Goal: Find contact information: Obtain details needed to contact an individual or organization

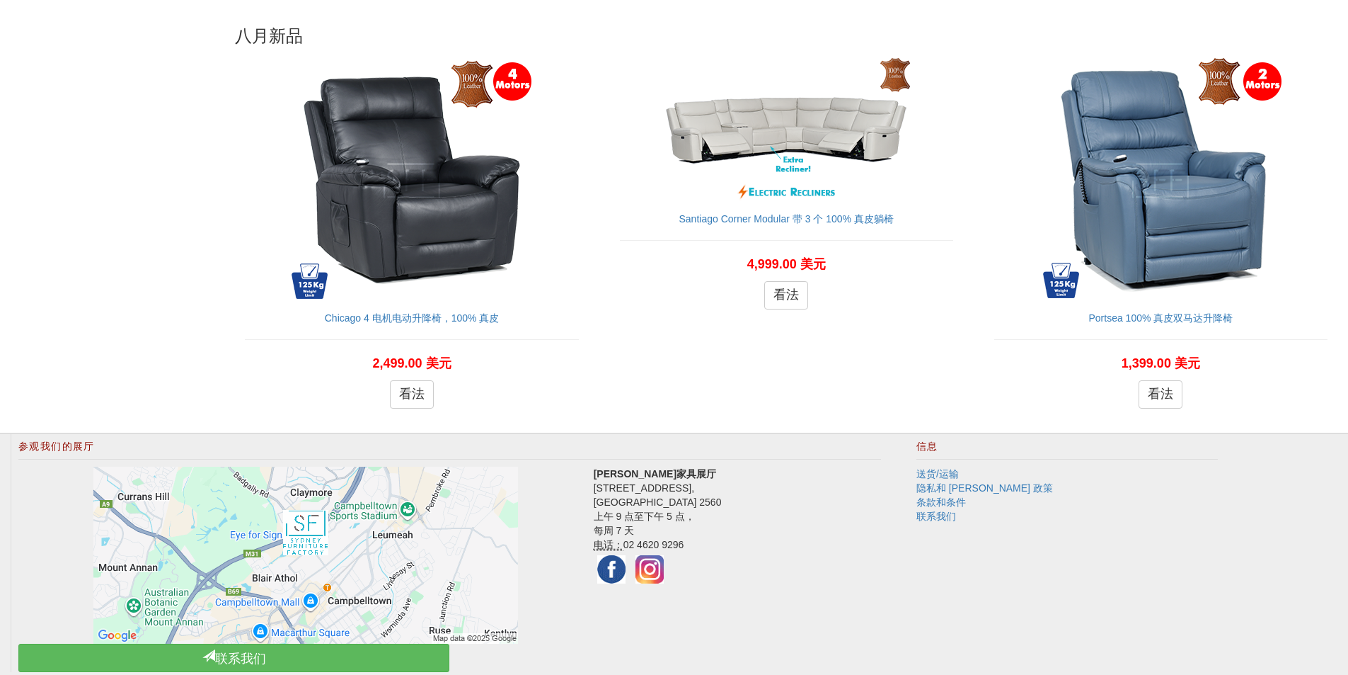
scroll to position [1641, 0]
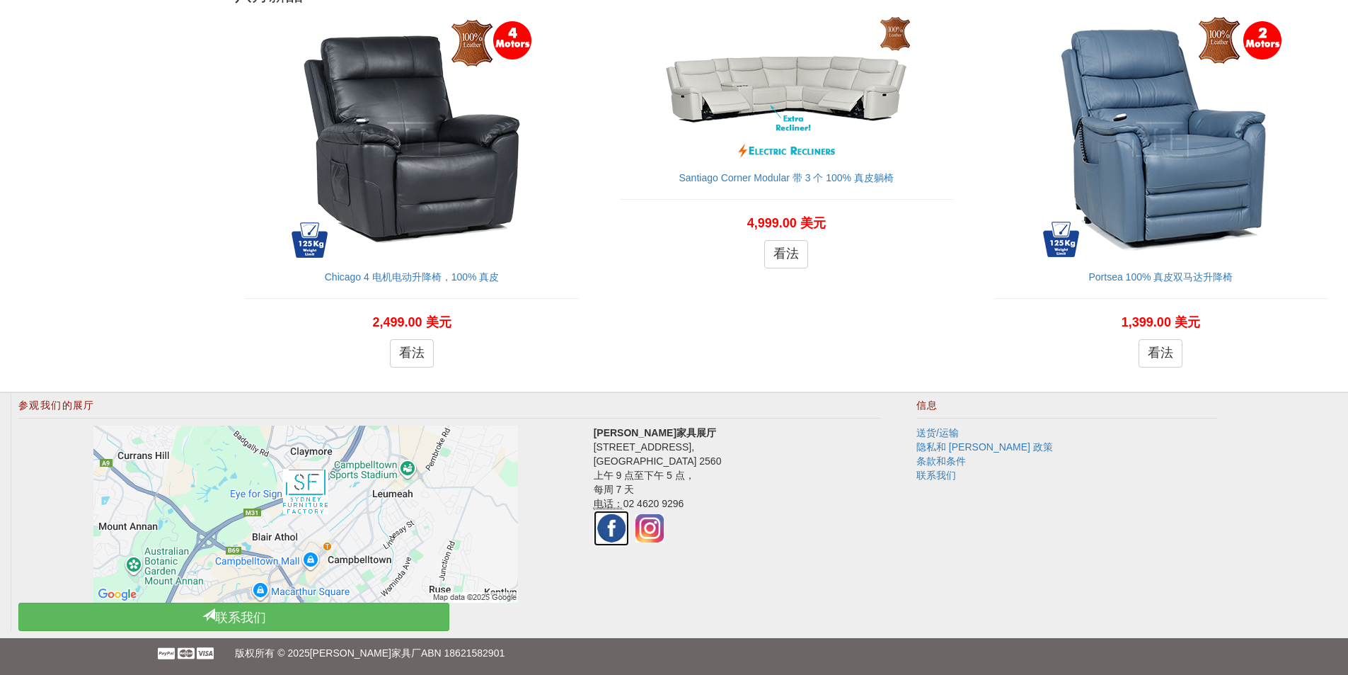
click at [600, 522] on img at bounding box center [611, 527] width 35 height 35
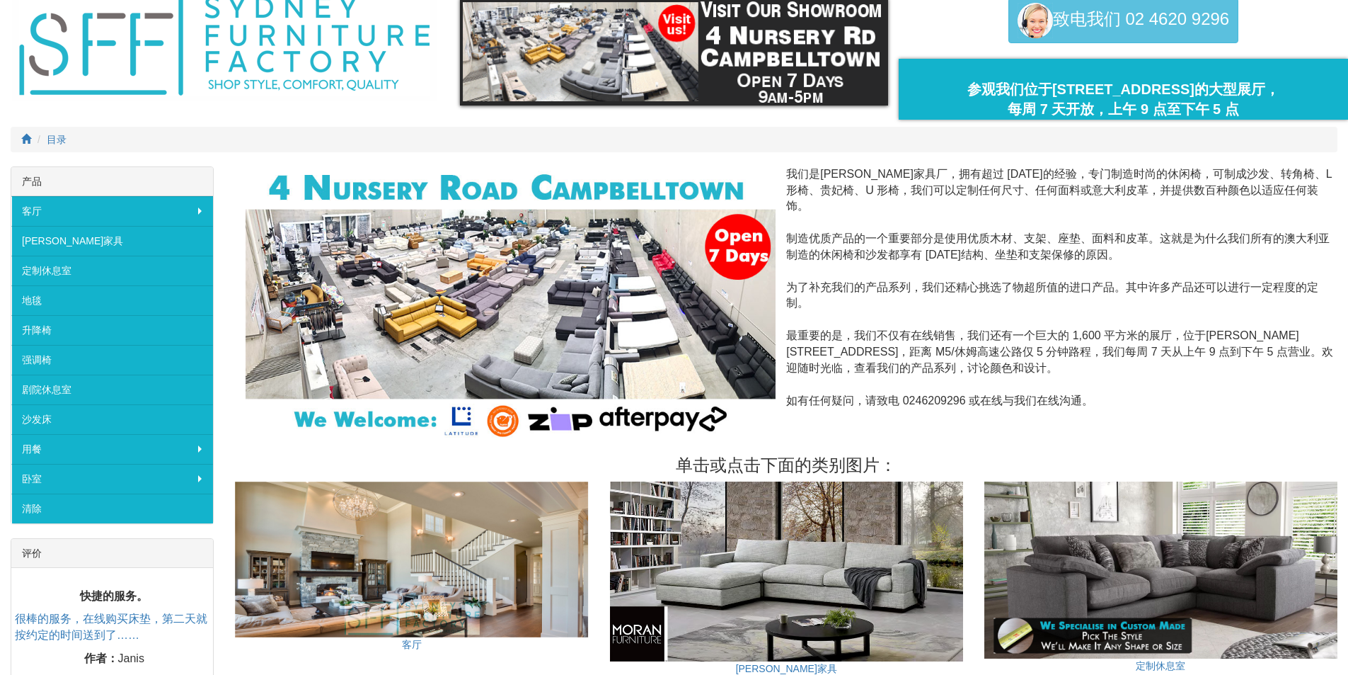
scroll to position [0, 0]
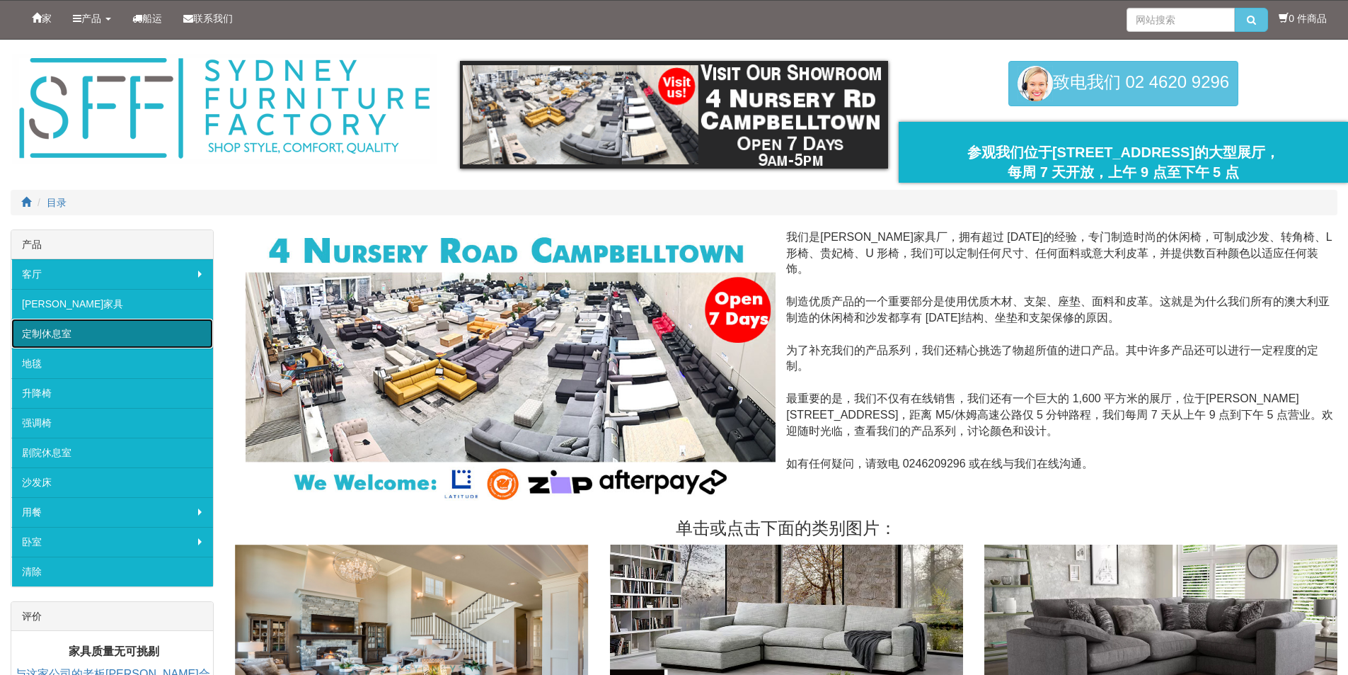
click at [117, 340] on link "定制休息室" at bounding box center [112, 334] width 202 height 30
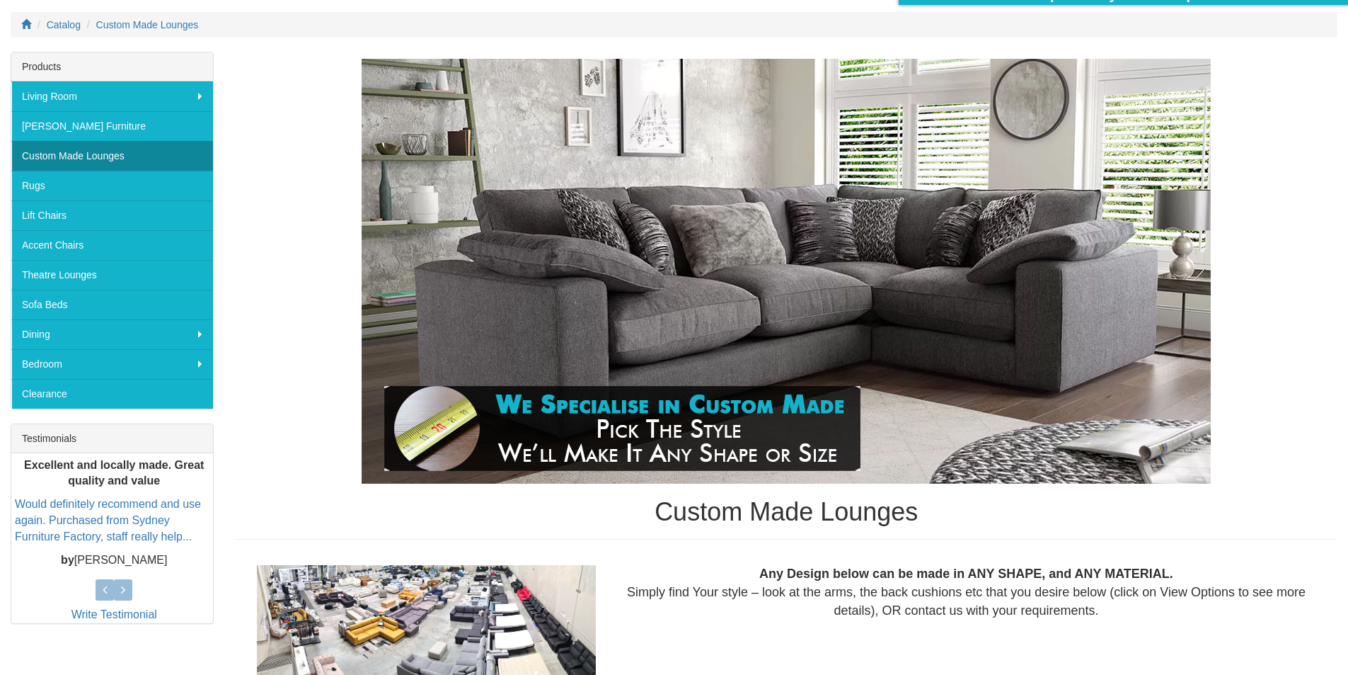
scroll to position [212, 0]
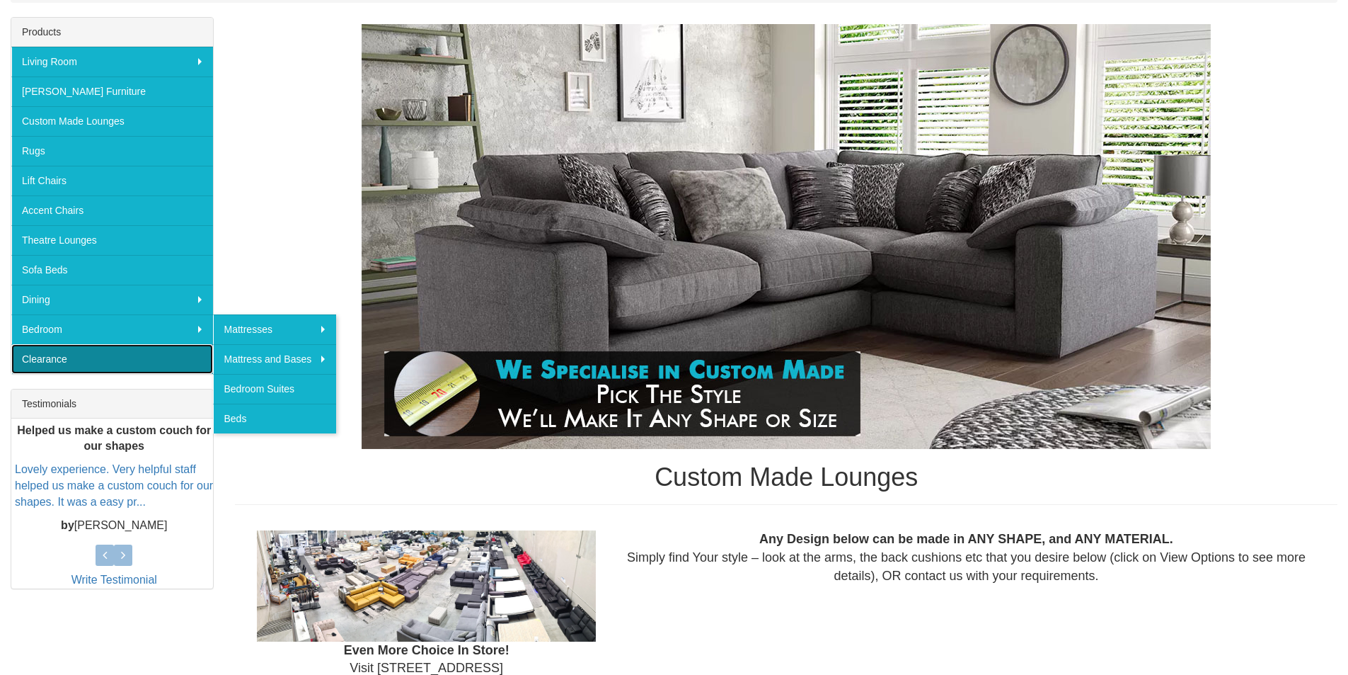
click at [117, 356] on link "Clearance" at bounding box center [112, 359] width 202 height 30
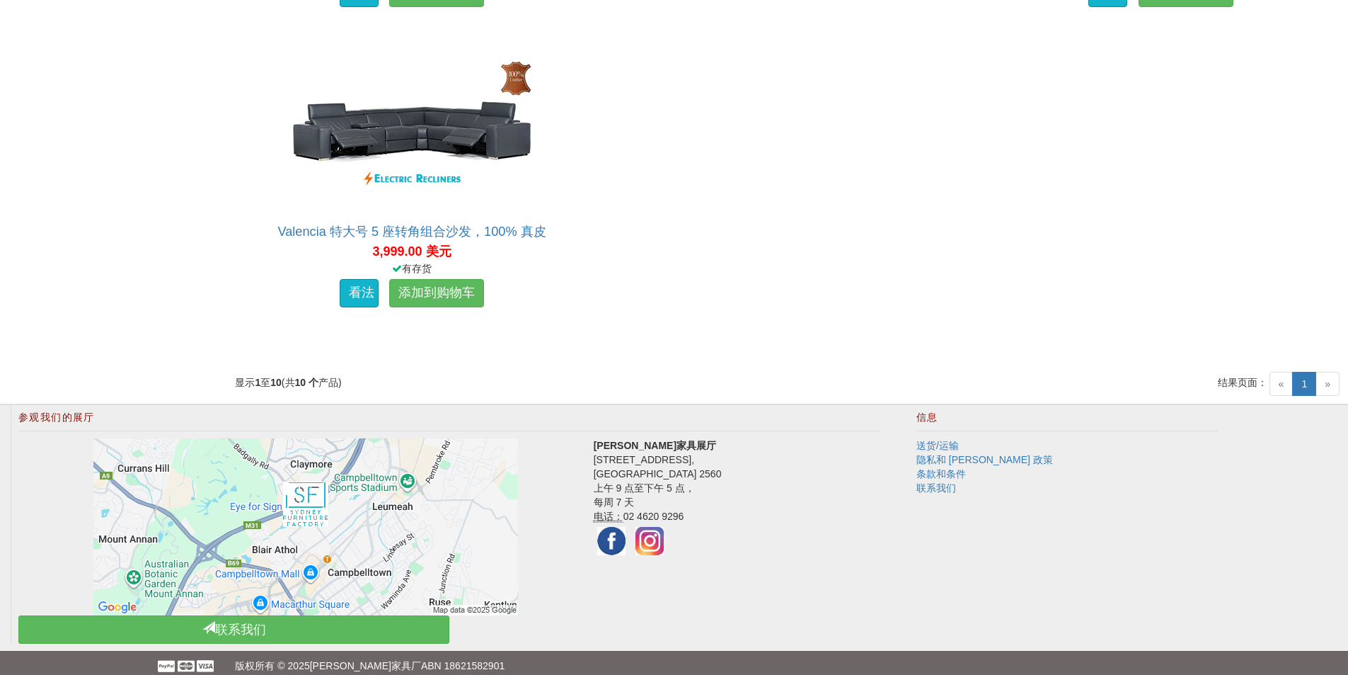
scroll to position [1499, 0]
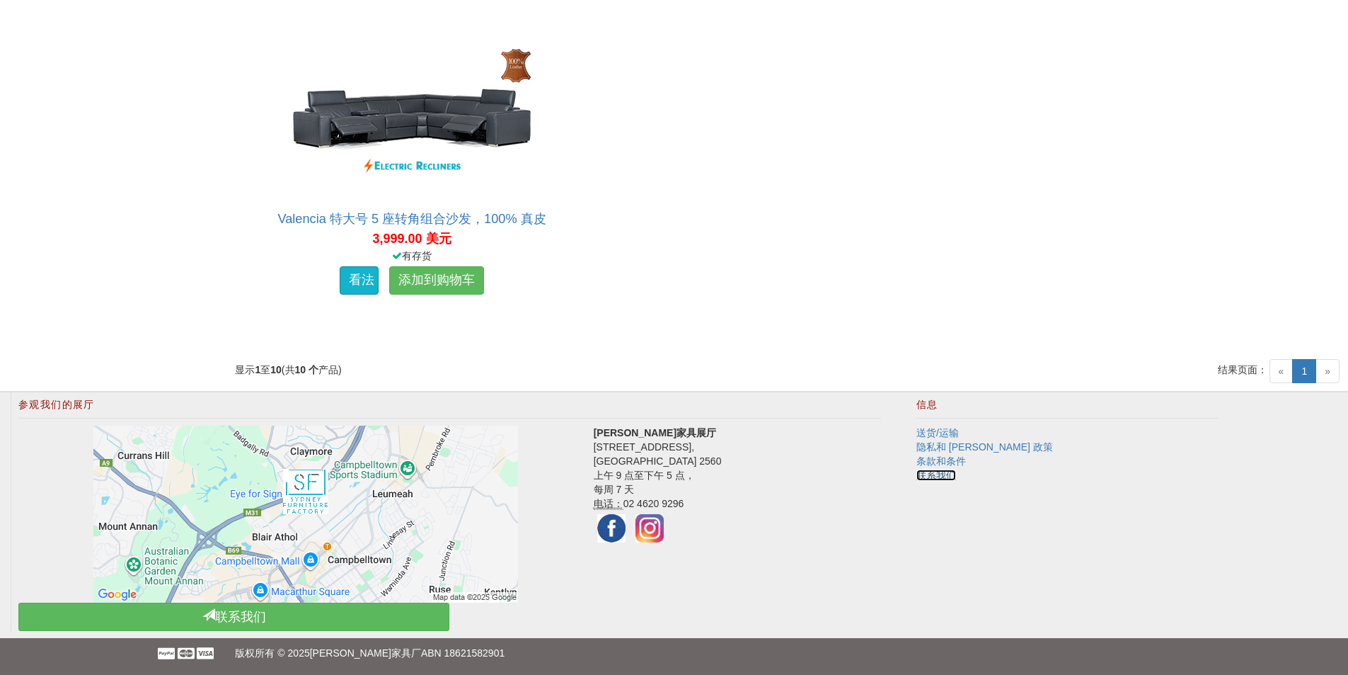
click at [937, 471] on font "联系我们" at bounding box center [937, 474] width 40 height 11
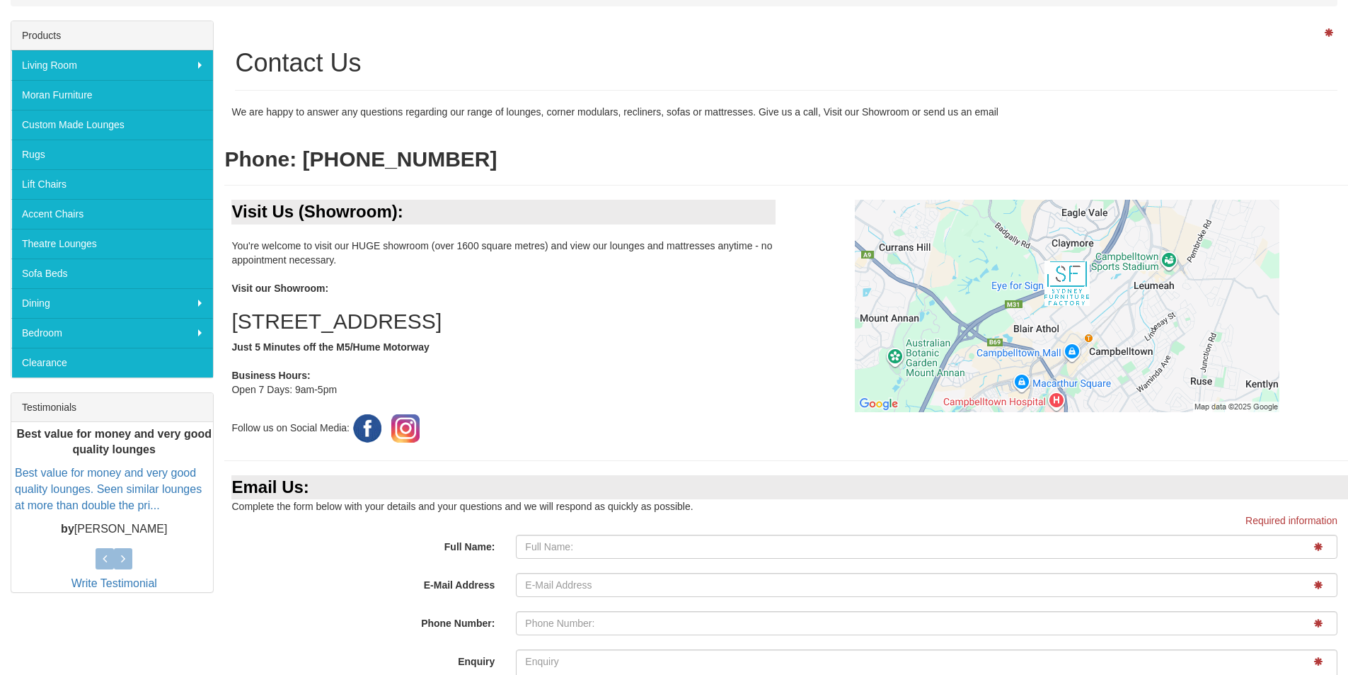
scroll to position [212, 0]
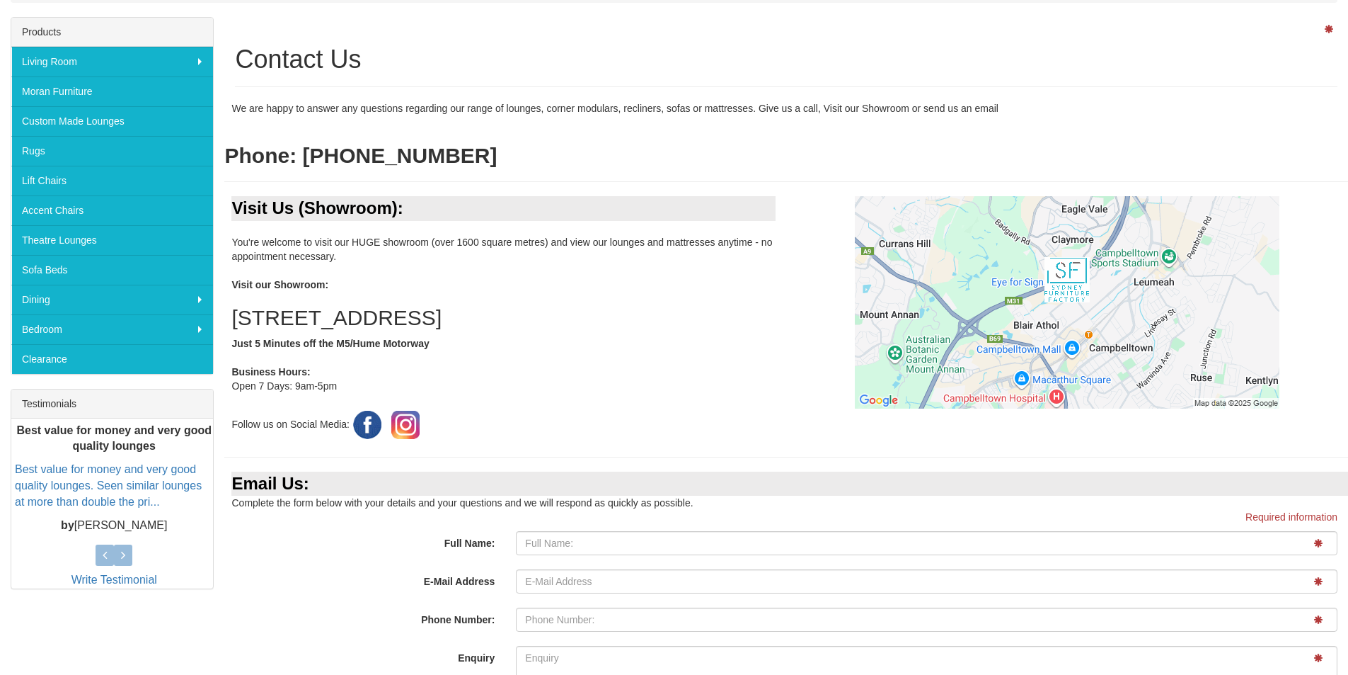
drag, startPoint x: 801, startPoint y: 304, endPoint x: 844, endPoint y: 148, distance: 162.5
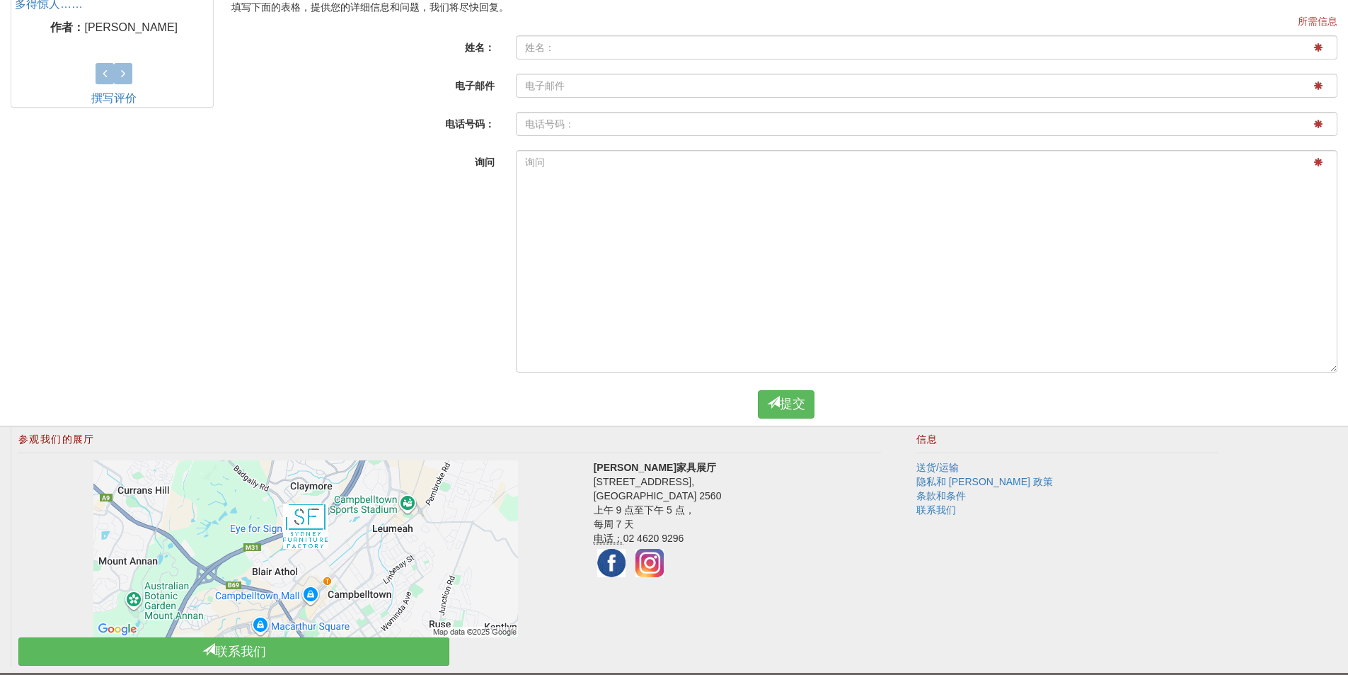
scroll to position [728, 0]
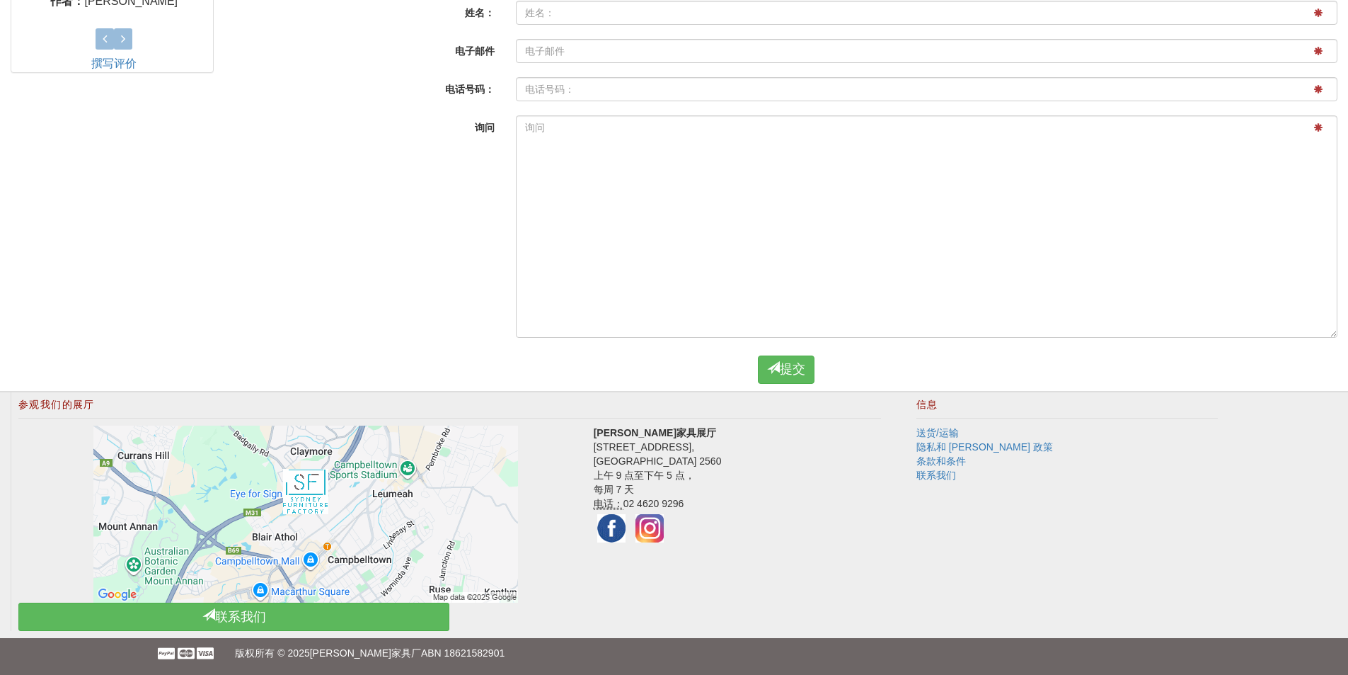
drag, startPoint x: 694, startPoint y: 502, endPoint x: 627, endPoint y: 500, distance: 66.6
click at [627, 500] on address "[PERSON_NAME]家具展厅 [STREET_ADDRESS] 上午 9 点至下午 5 点， 每周 7 天 电话： [PHONE_NUMBER]" at bounding box center [449, 485] width 863 height 120
copy font "02 4620 9296"
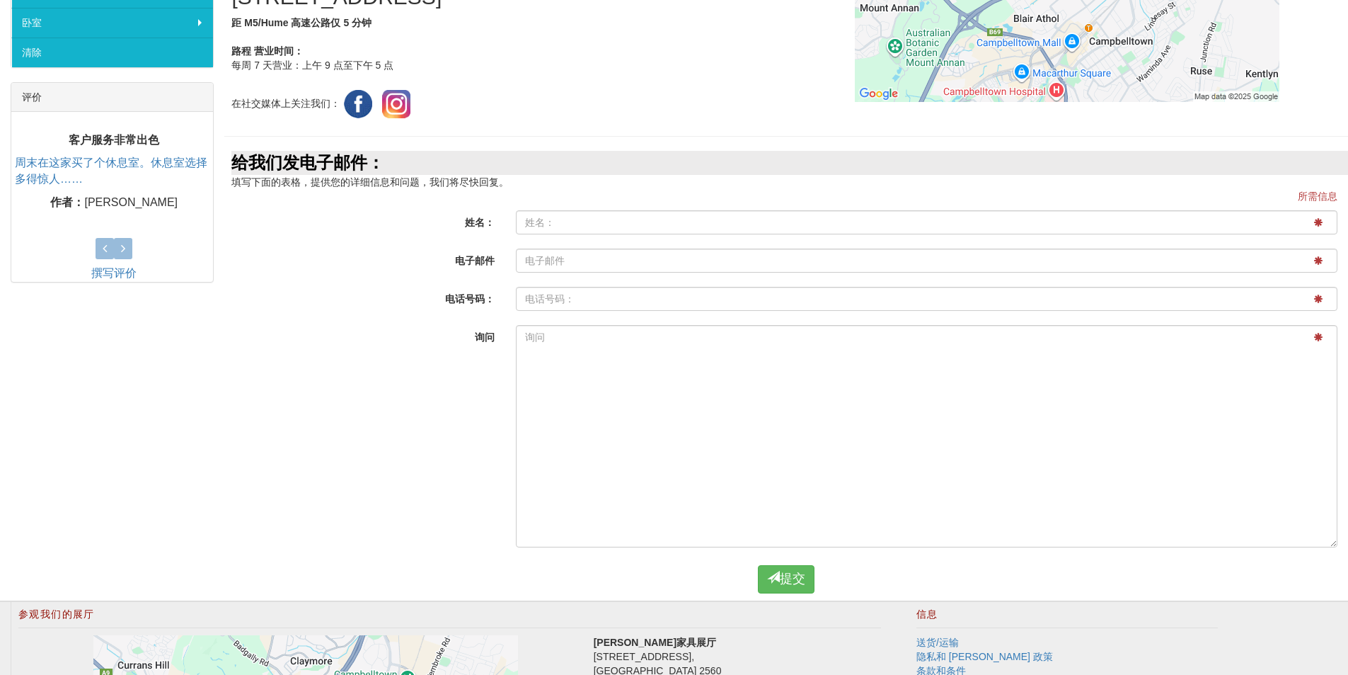
scroll to position [445, 0]
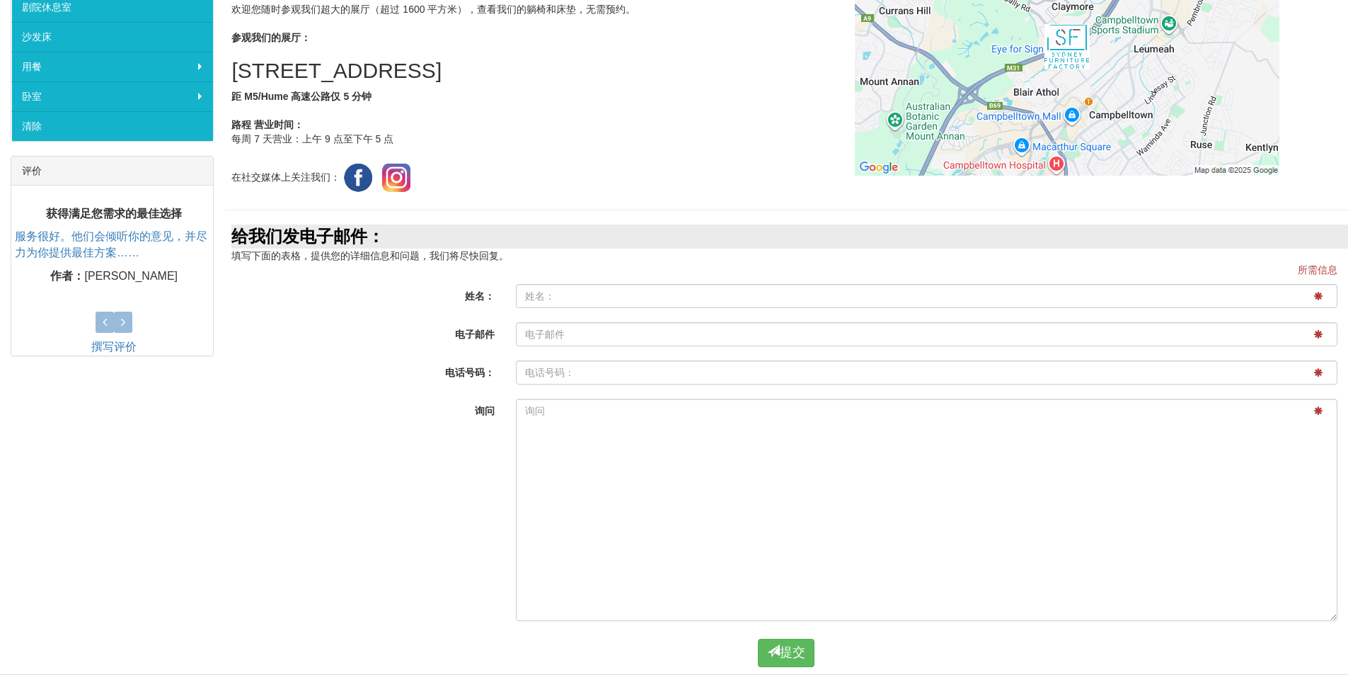
click at [483, 261] on div "给我们发电子邮件： 填写下面的表格，提供您的详细信息和问题，我们将尽快回复。" at bounding box center [786, 243] width 1124 height 38
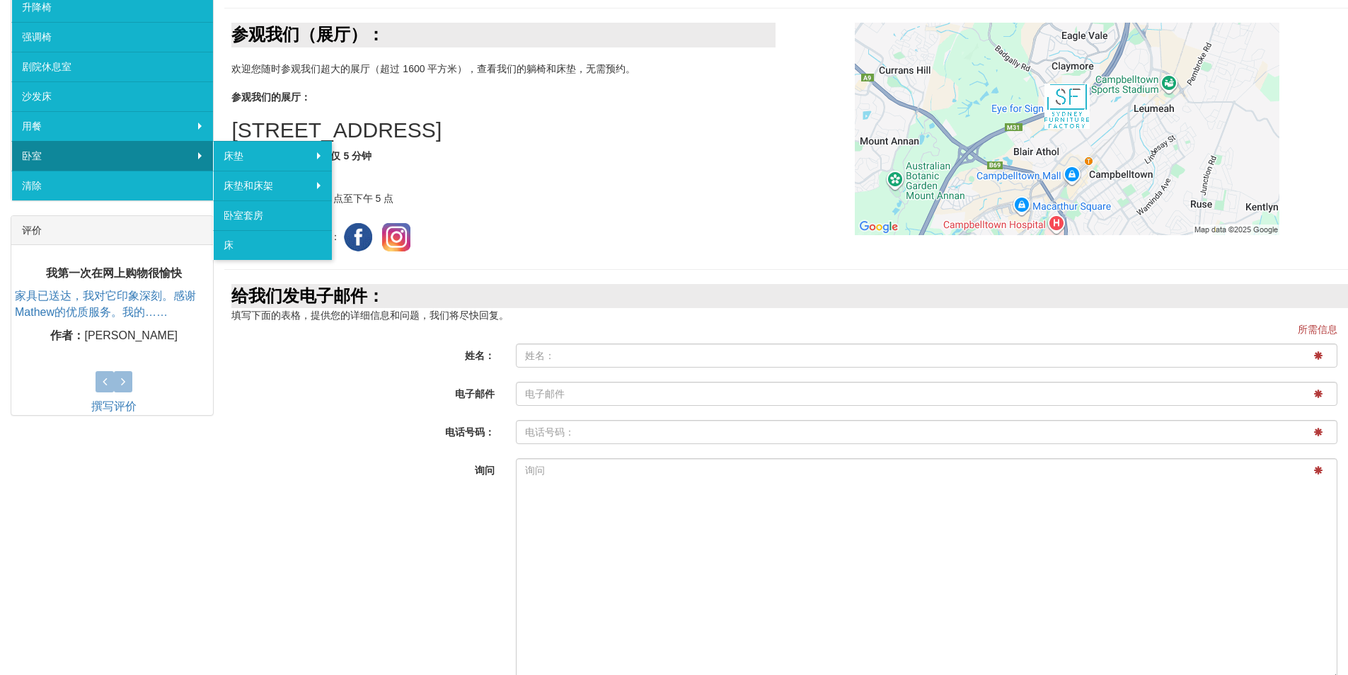
scroll to position [425, 0]
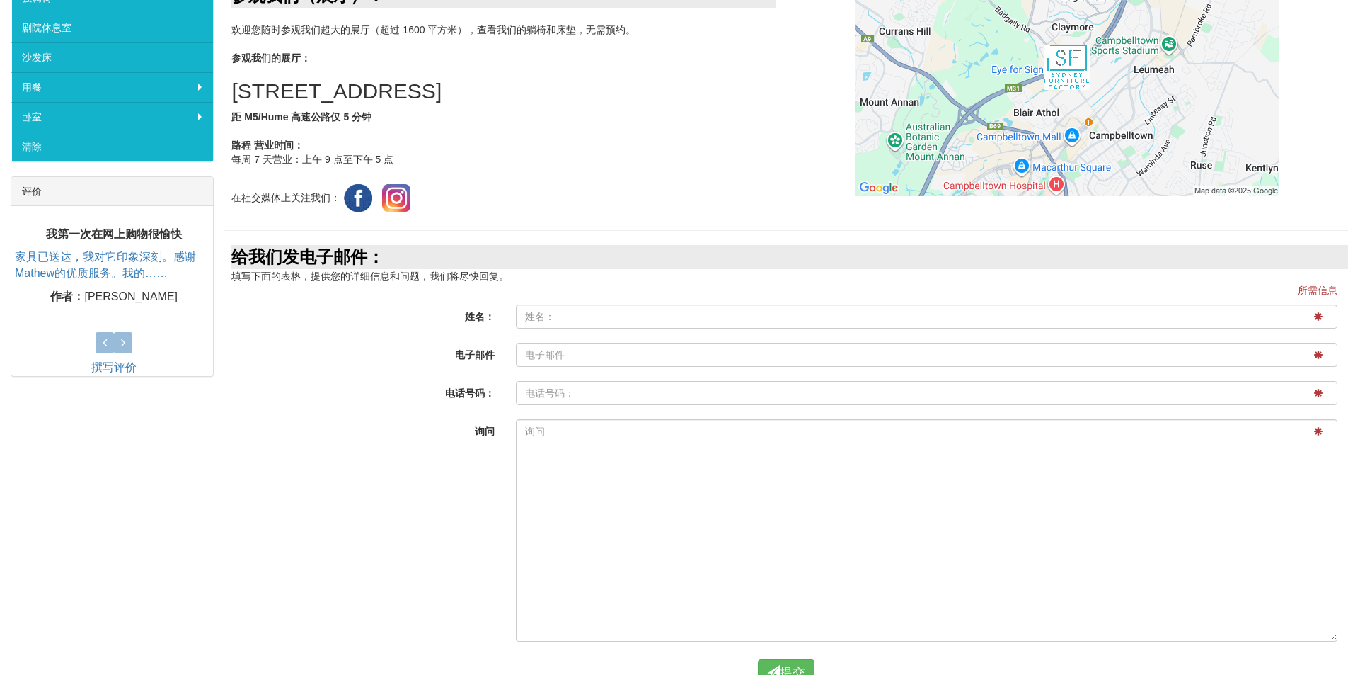
click at [432, 263] on div "给我们发电子邮件：" at bounding box center [789, 257] width 1117 height 24
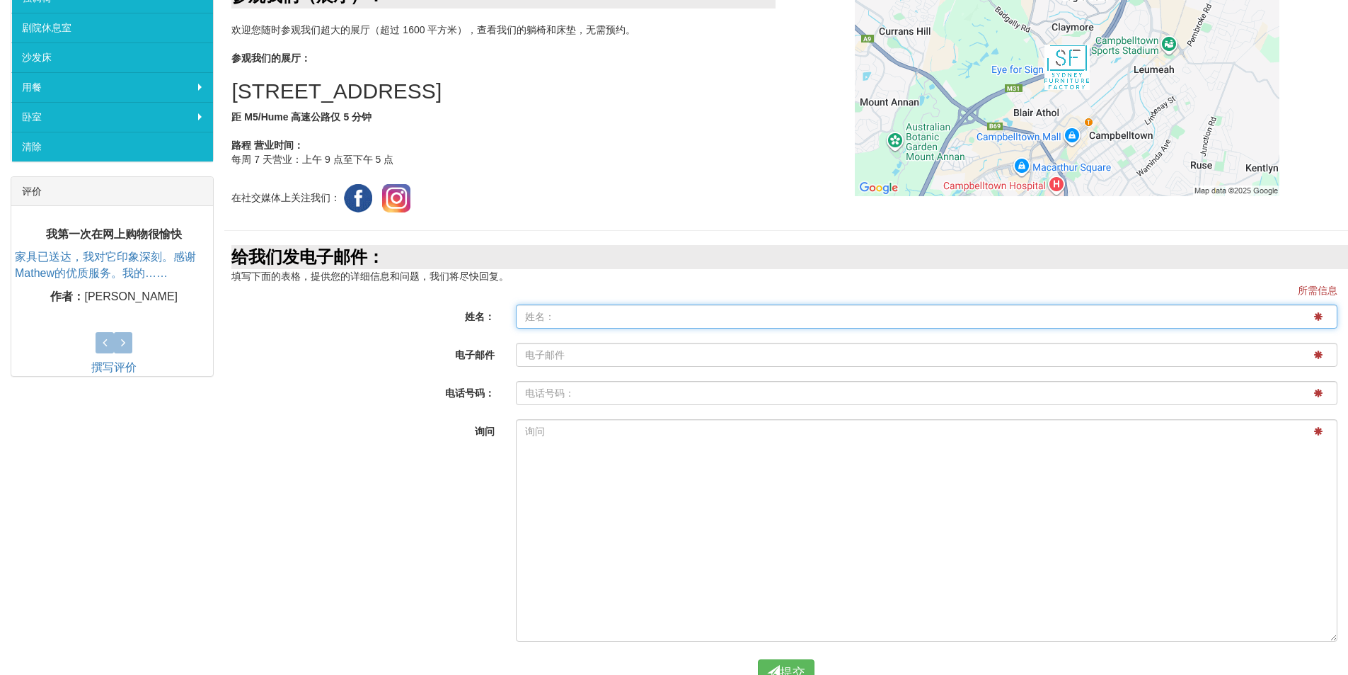
click at [540, 319] on input "姓名：" at bounding box center [927, 316] width 822 height 24
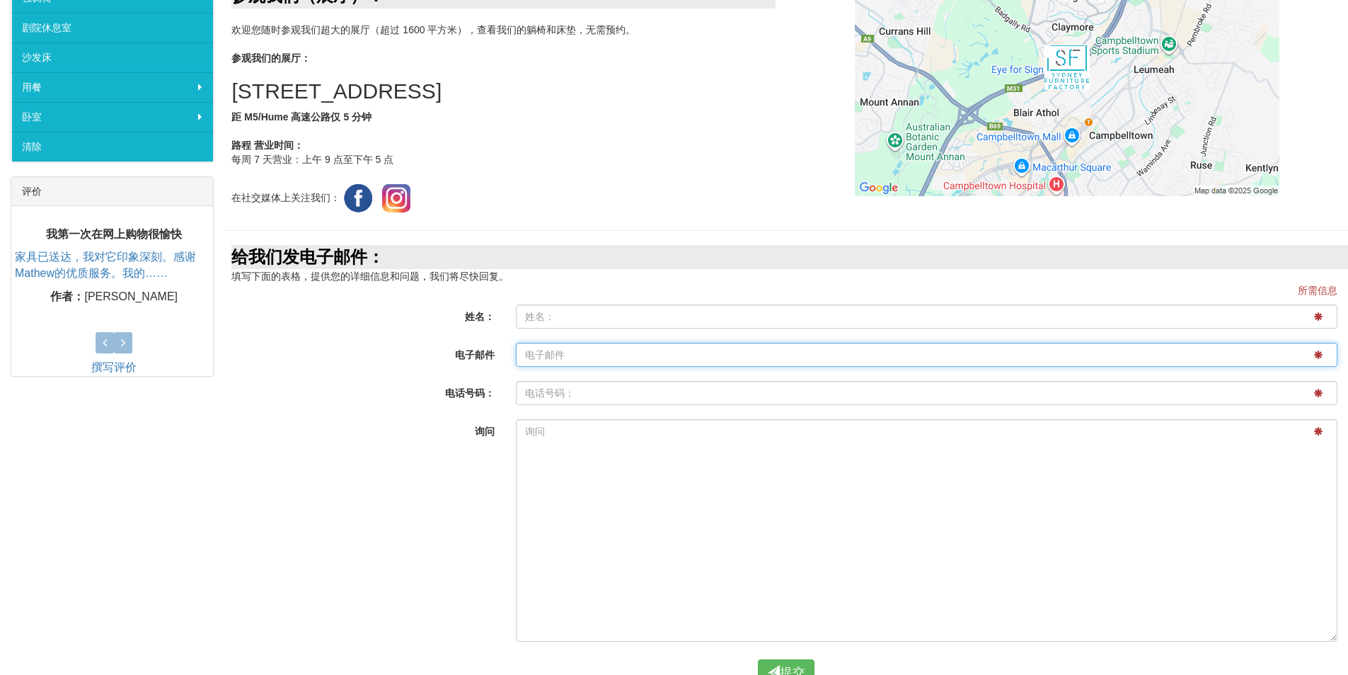
click at [552, 356] on input "电子邮件" at bounding box center [927, 355] width 822 height 24
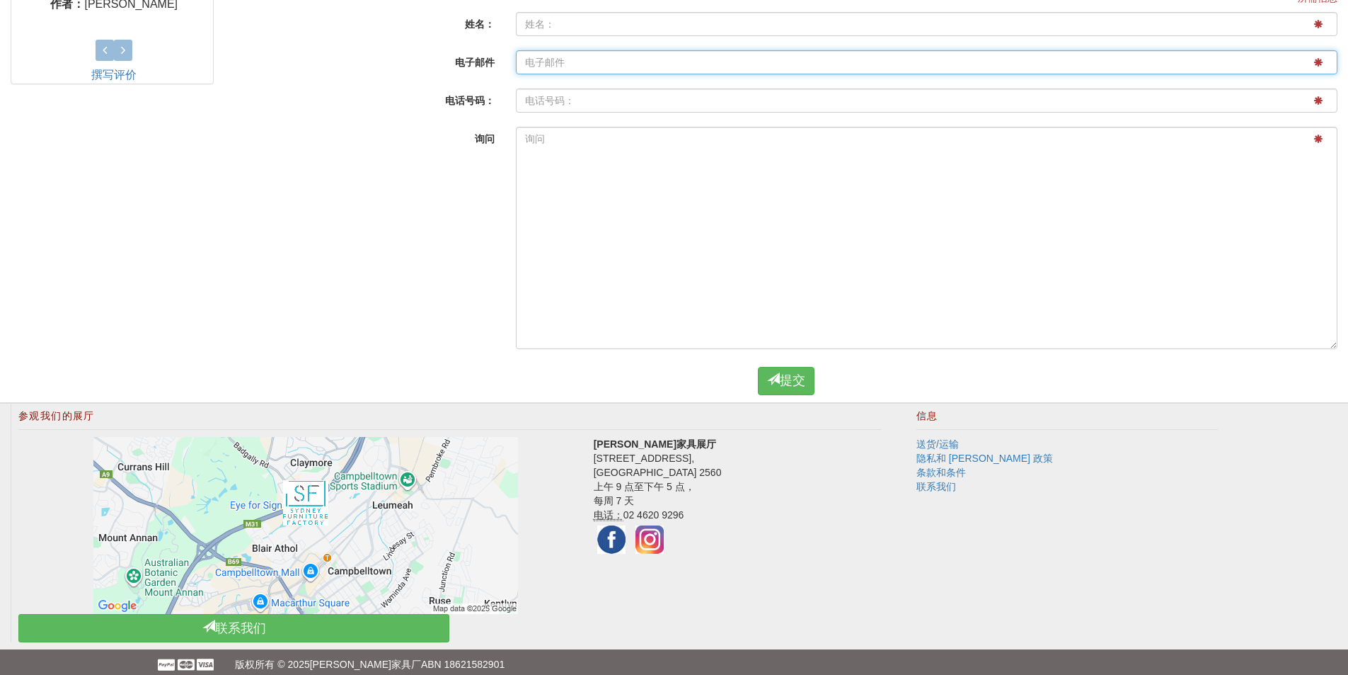
scroll to position [728, 0]
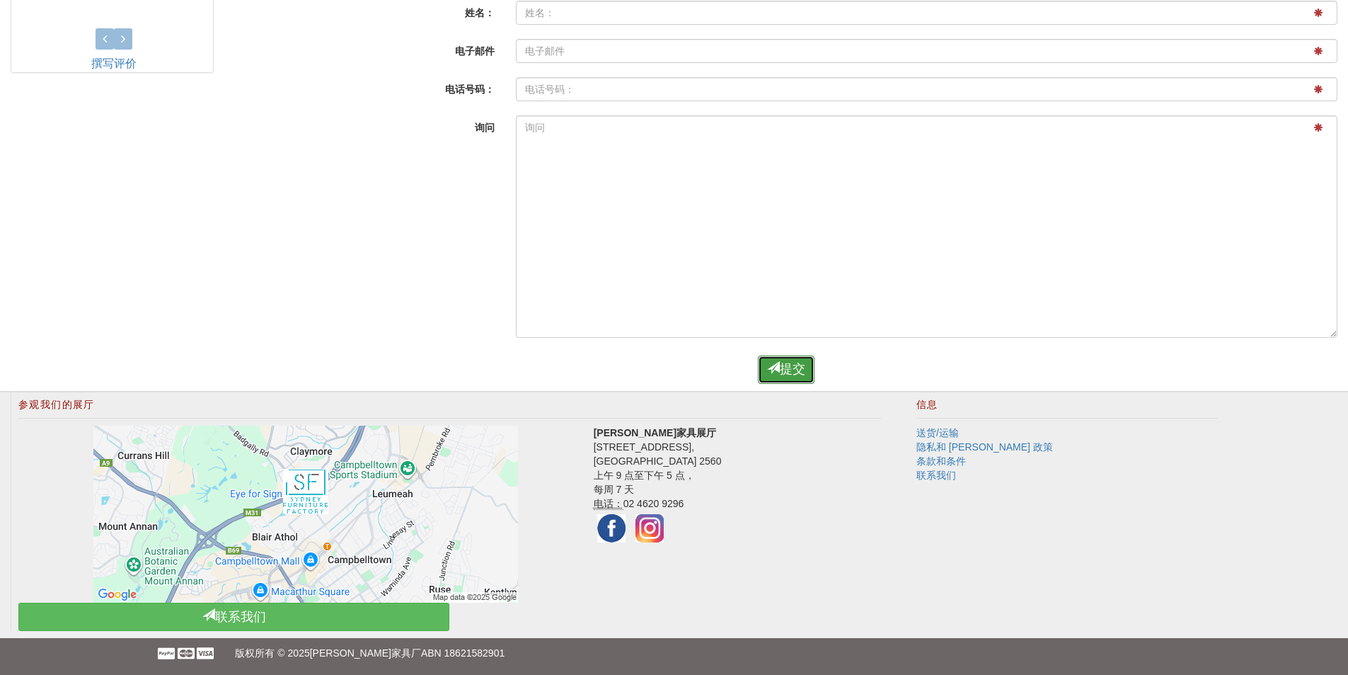
click at [767, 372] on button "提交" at bounding box center [786, 369] width 57 height 28
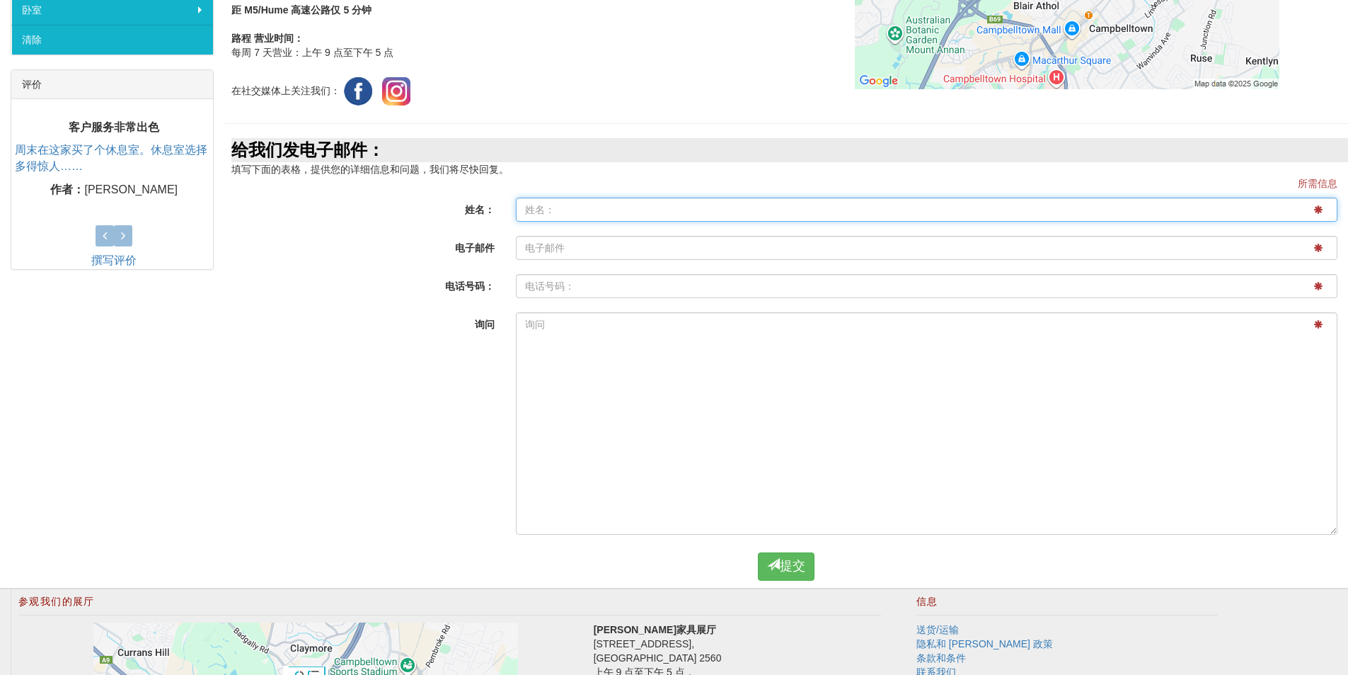
scroll to position [516, 0]
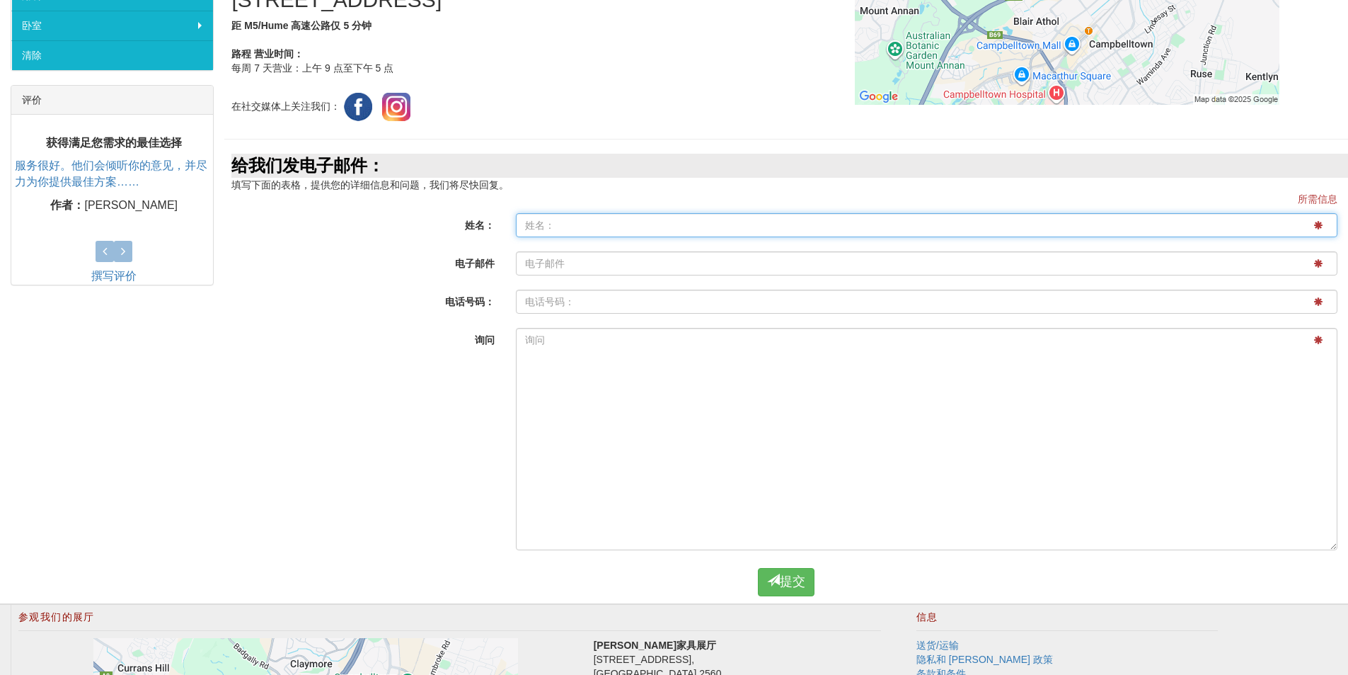
click at [560, 226] on input "姓名：" at bounding box center [927, 225] width 822 height 24
type input "1"
click at [537, 258] on input "电子邮件" at bounding box center [927, 263] width 822 height 24
type input "1"
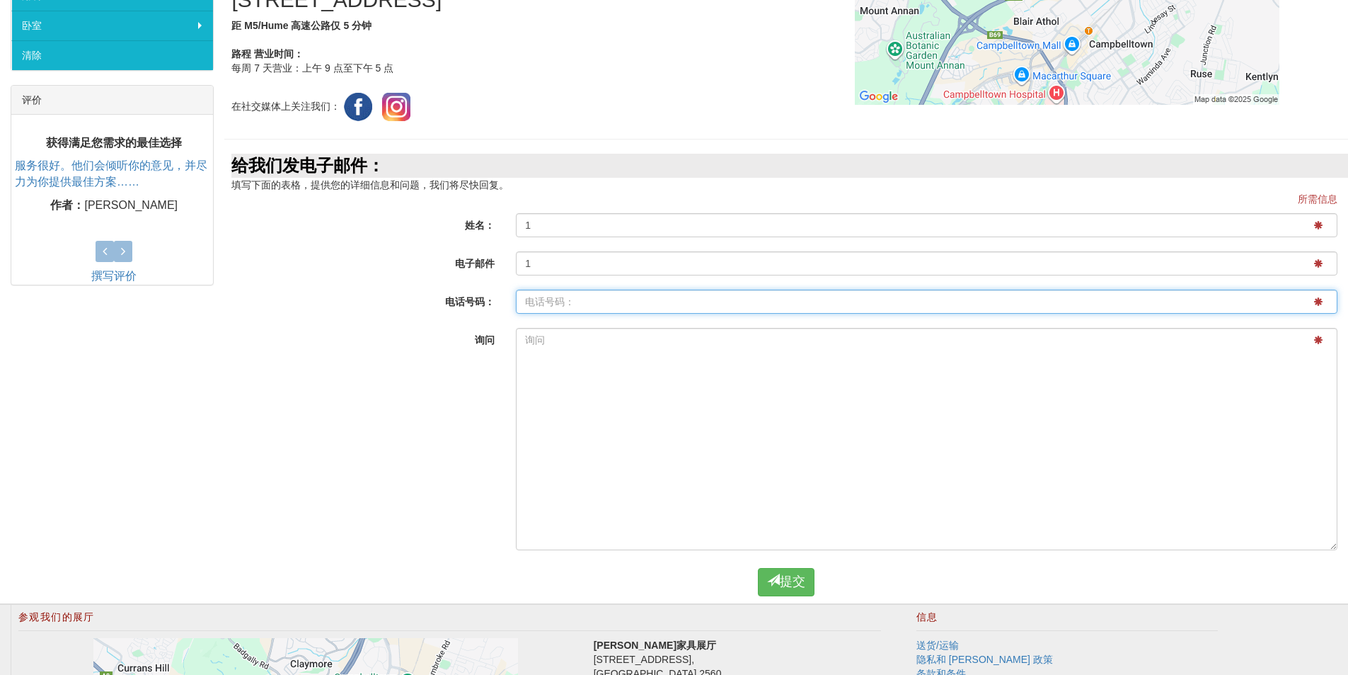
click at [544, 304] on input "电子邮件" at bounding box center [927, 301] width 822 height 24
type input "1"
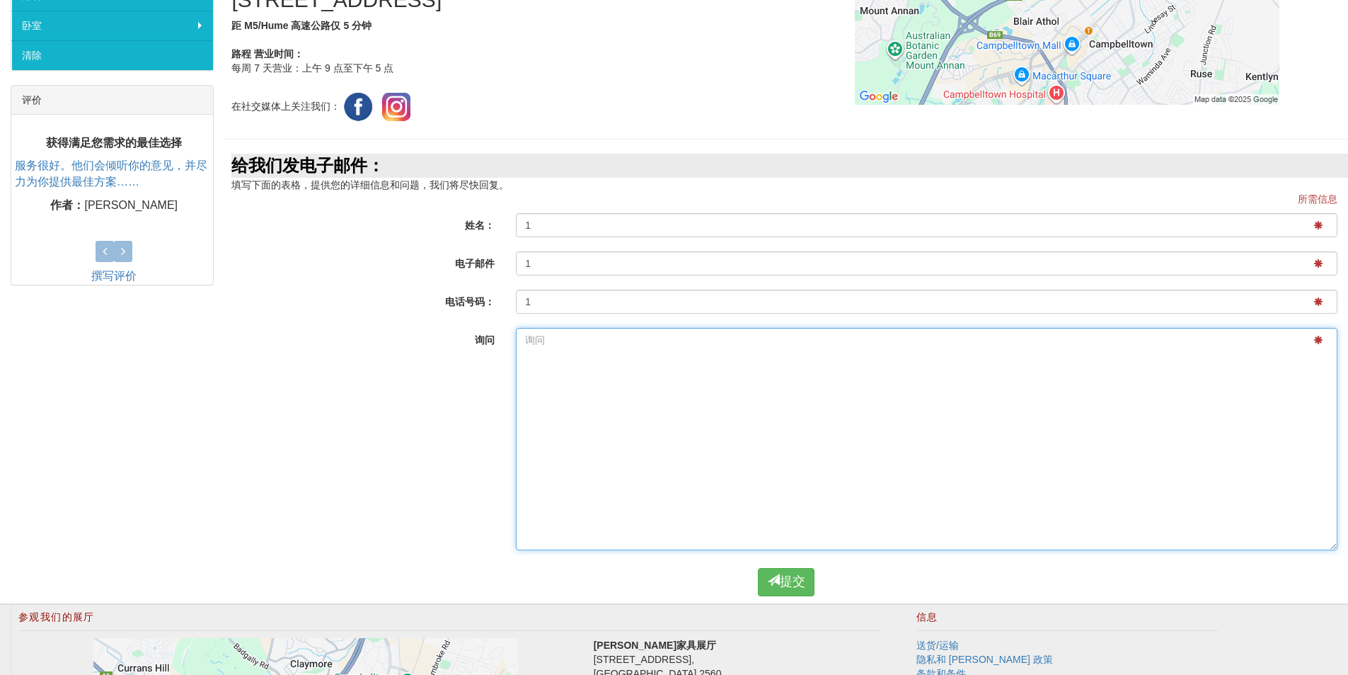
click at [551, 347] on textarea "询问" at bounding box center [927, 439] width 822 height 222
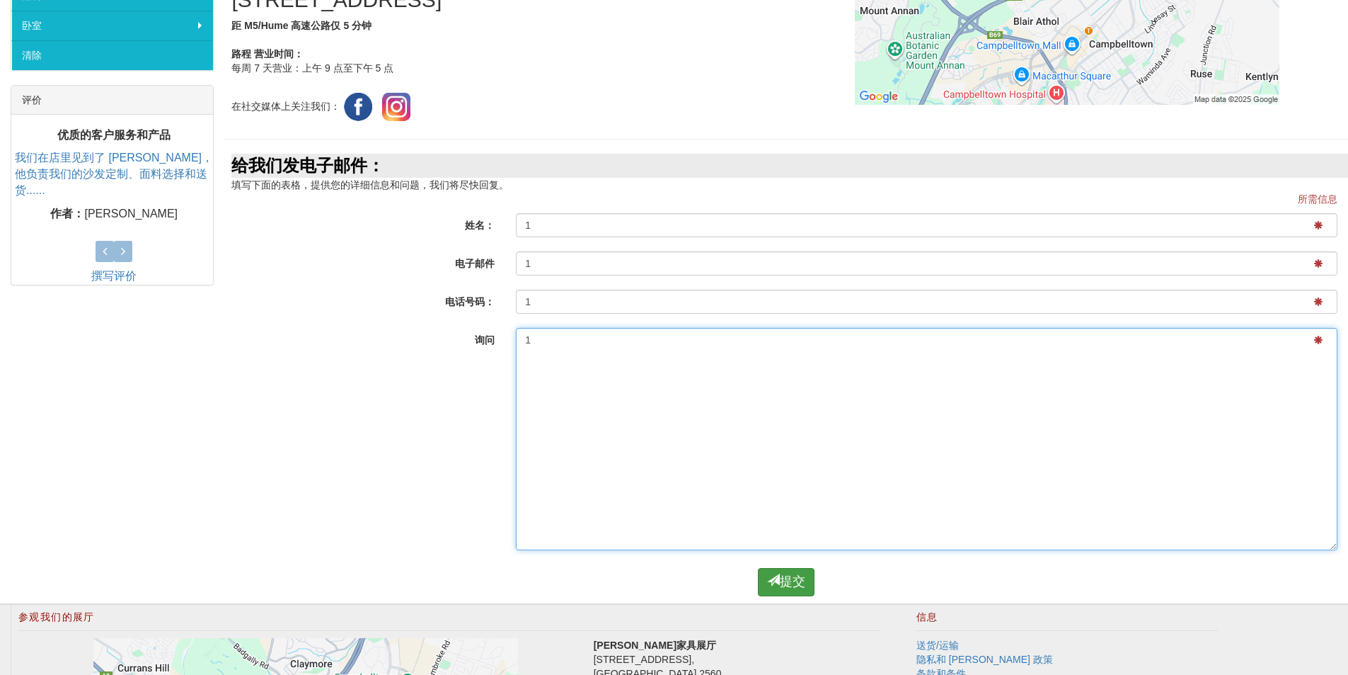
type textarea "1"
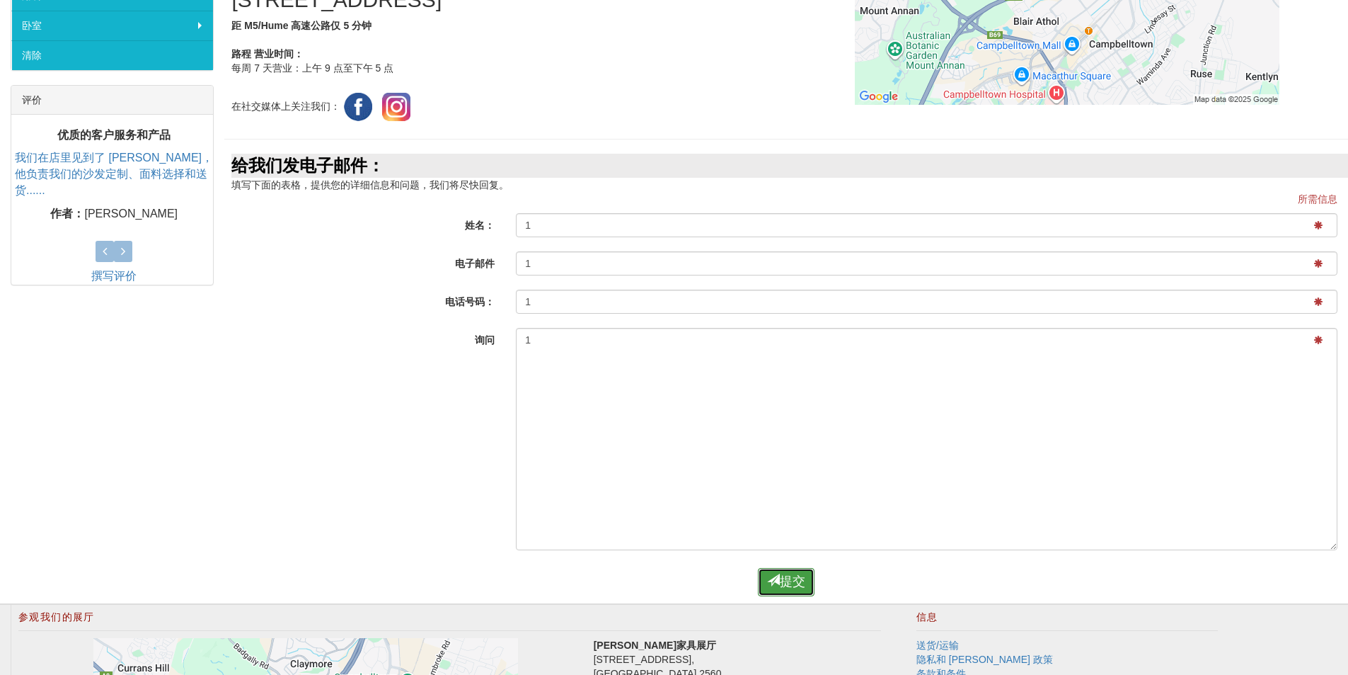
click at [805, 592] on button "提交" at bounding box center [786, 582] width 57 height 28
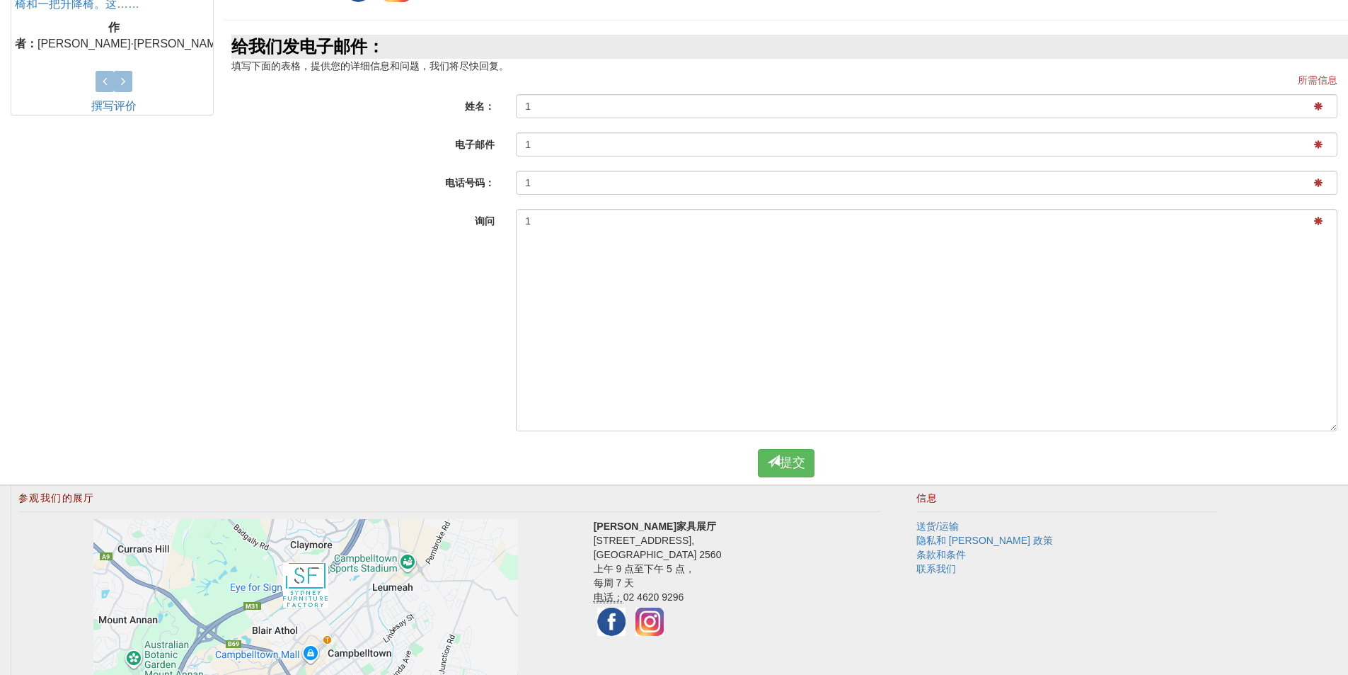
scroll to position [779, 0]
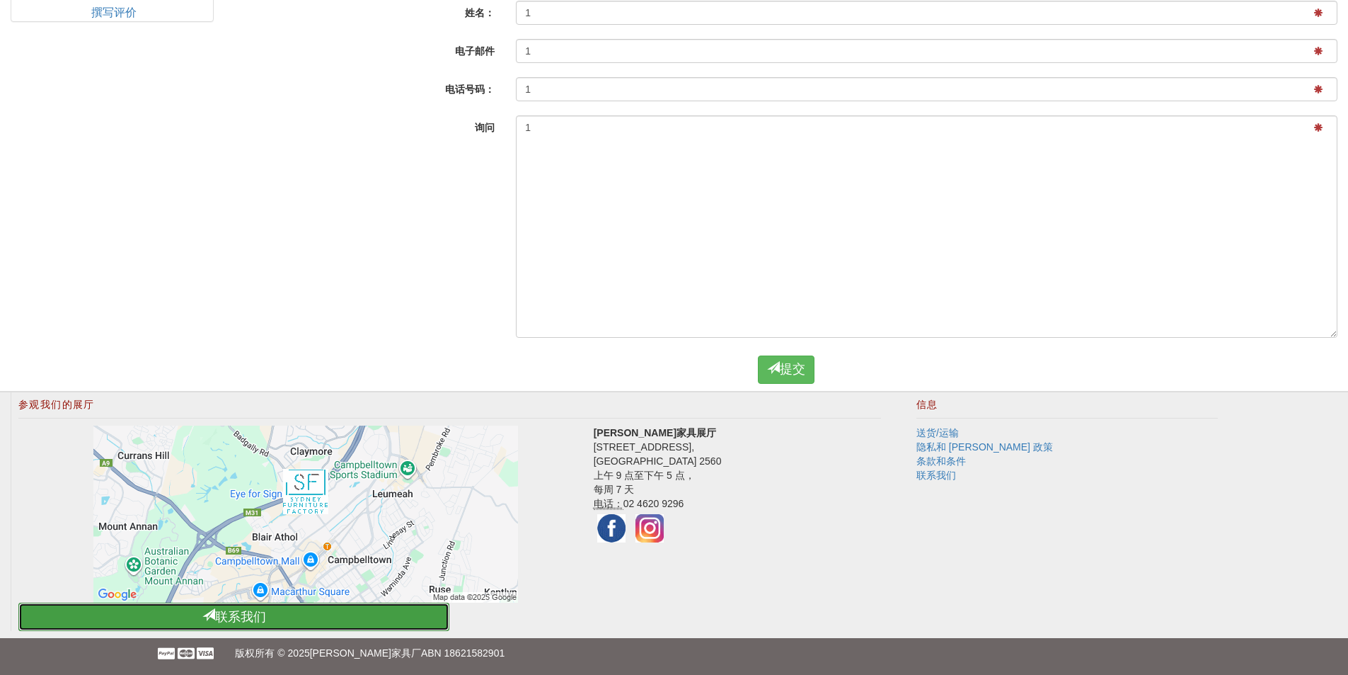
click at [400, 602] on link "联系我们" at bounding box center [233, 616] width 431 height 28
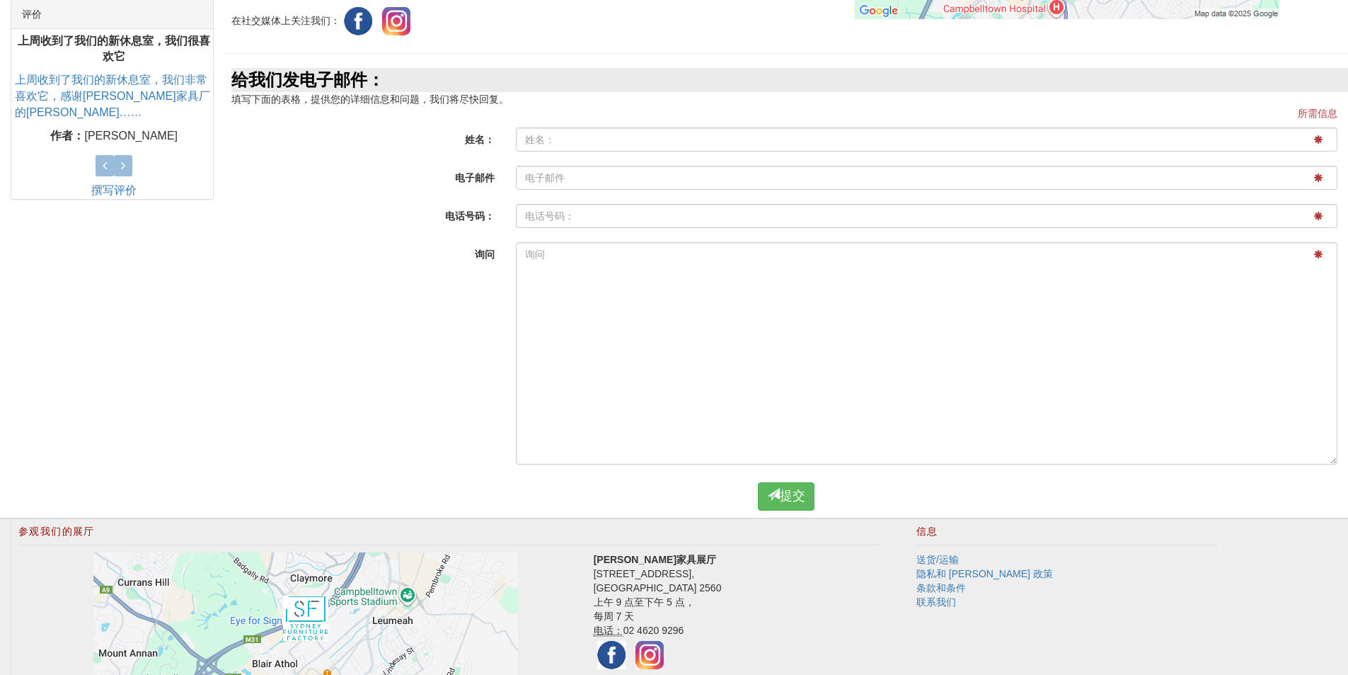
scroll to position [708, 0]
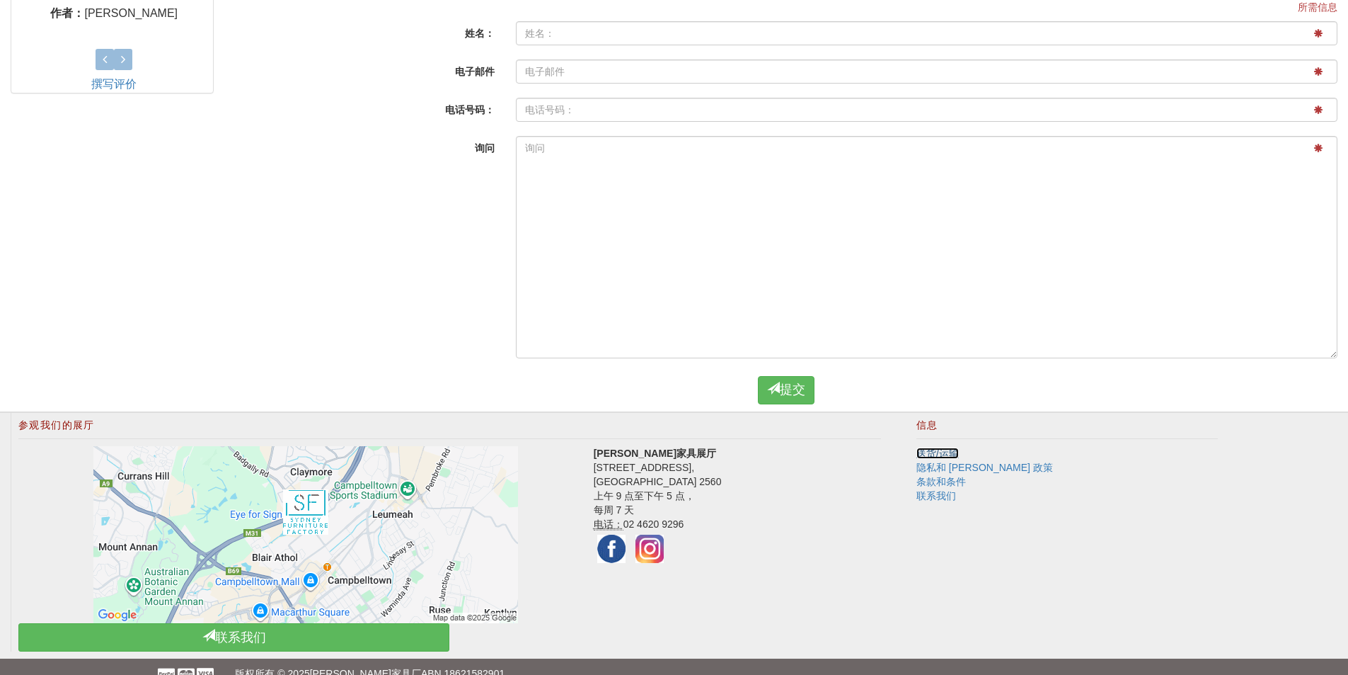
click at [950, 457] on font "送货/运输" at bounding box center [938, 452] width 42 height 11
